Goal: Find specific page/section: Find specific page/section

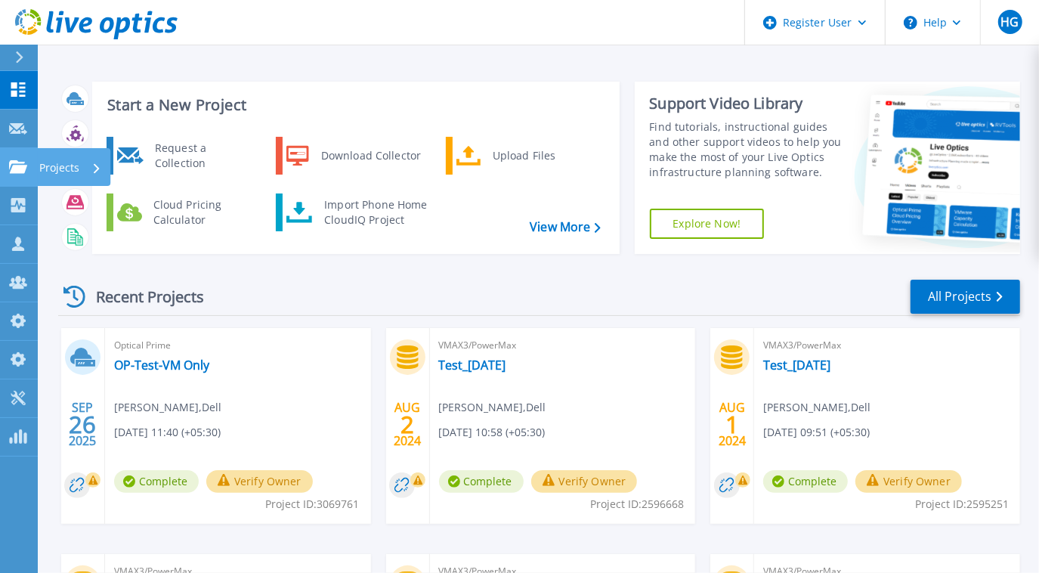
click at [15, 160] on icon at bounding box center [18, 166] width 18 height 13
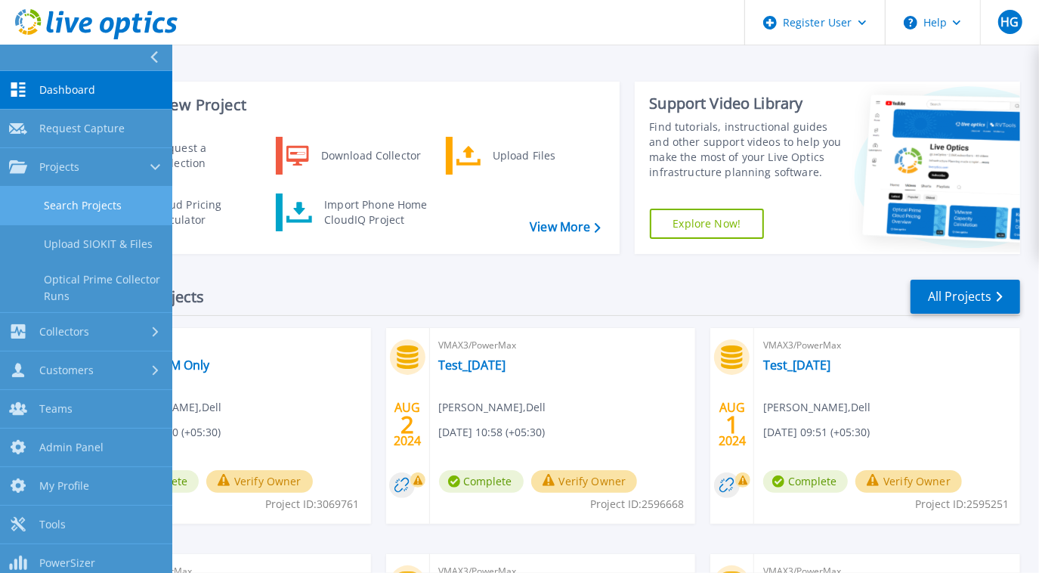
click at [61, 193] on link "Search Projects" at bounding box center [86, 206] width 172 height 39
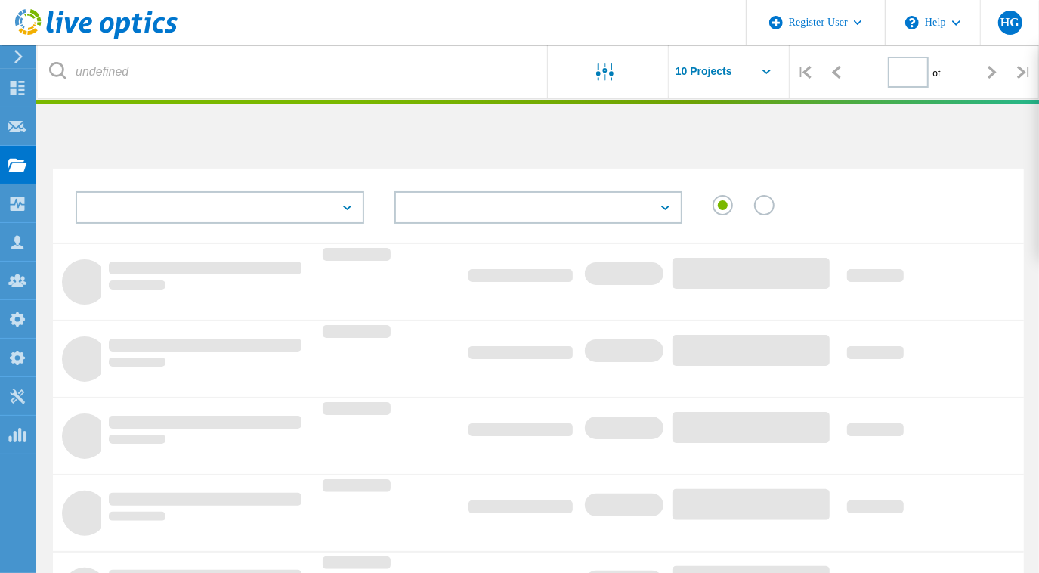
type input "1"
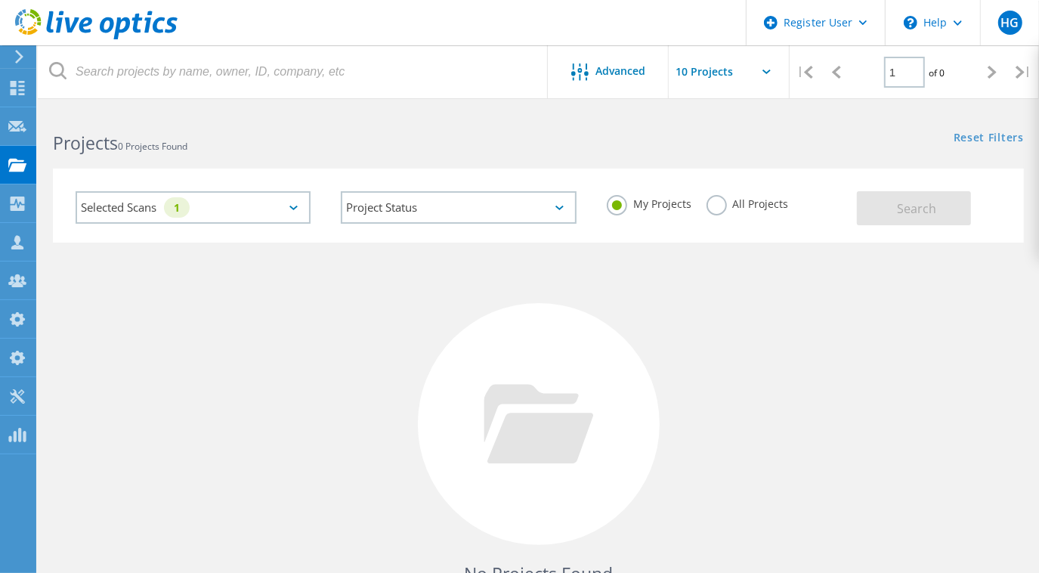
click at [722, 202] on label "All Projects" at bounding box center [747, 202] width 82 height 14
click at [0, 0] on input "All Projects" at bounding box center [0, 0] width 0 height 0
click at [944, 212] on button "Search" at bounding box center [914, 208] width 114 height 34
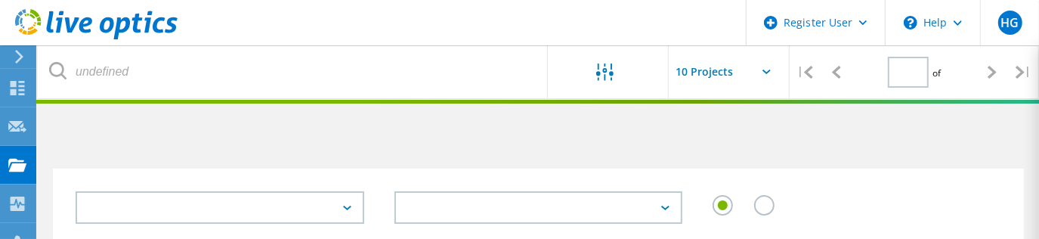
type input "1"
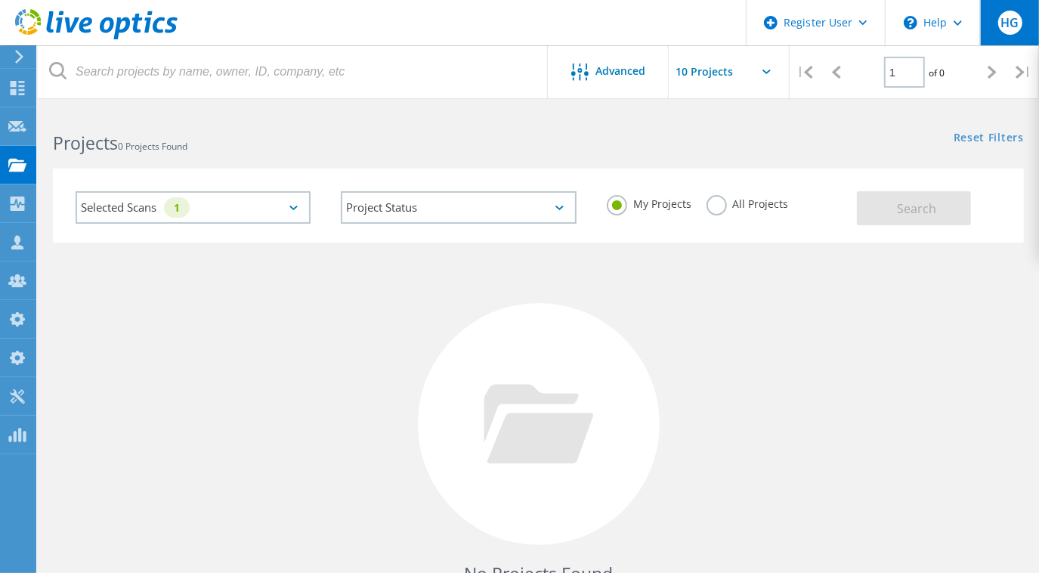
click at [1009, 29] on span "HG" at bounding box center [1009, 23] width 18 height 12
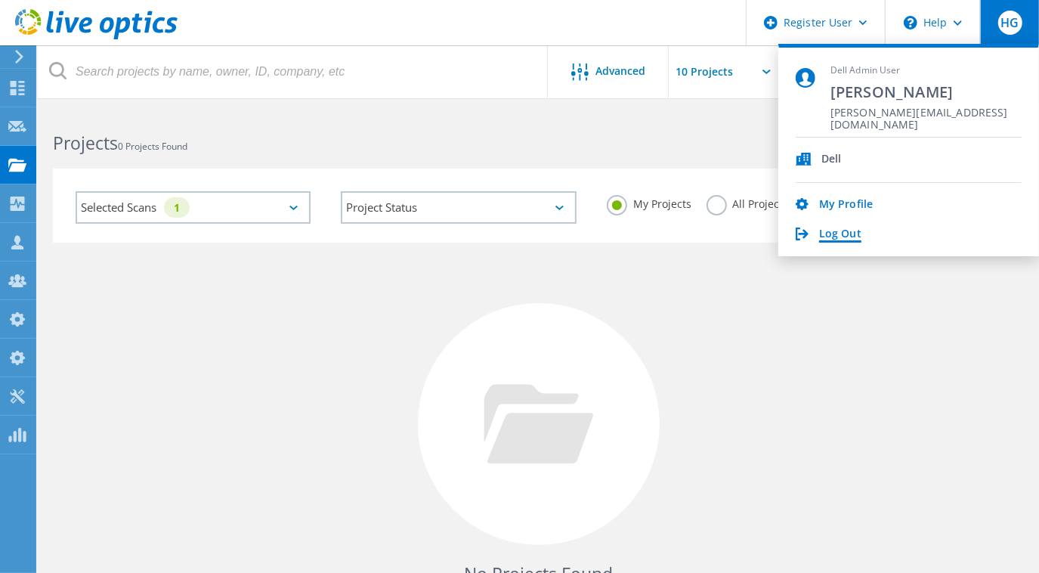
click at [844, 229] on link "Log Out" at bounding box center [840, 234] width 42 height 14
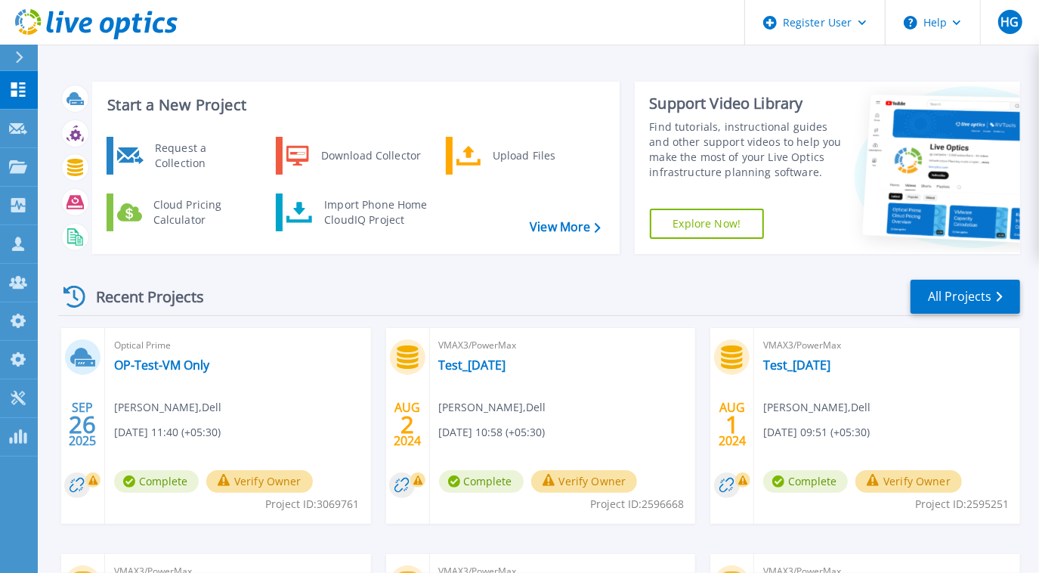
click at [578, 292] on div "Recent Projects All Projects" at bounding box center [539, 297] width 962 height 38
